Goal: Information Seeking & Learning: Learn about a topic

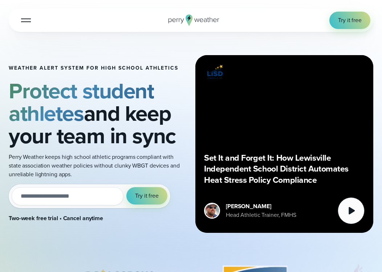
click at [194, 23] on icon at bounding box center [194, 21] width 51 height 12
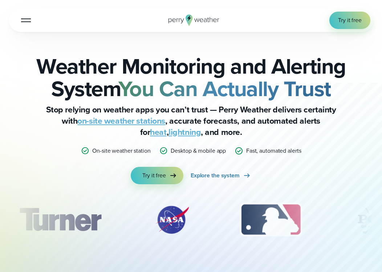
click at [25, 20] on div at bounding box center [26, 20] width 10 height 1
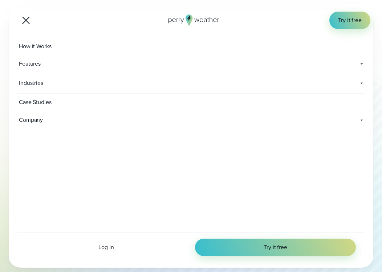
click at [36, 100] on span "Case Studies" at bounding box center [35, 102] width 37 height 17
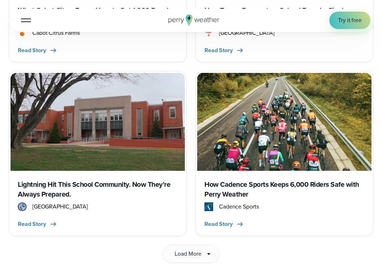
scroll to position [1217, 0]
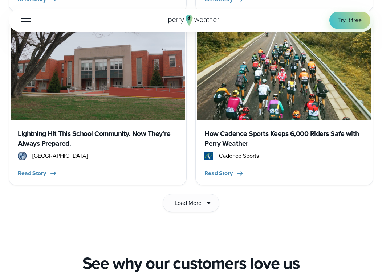
click at [63, 152] on span "West Orange High School" at bounding box center [60, 156] width 56 height 9
